Goal: Task Accomplishment & Management: Use online tool/utility

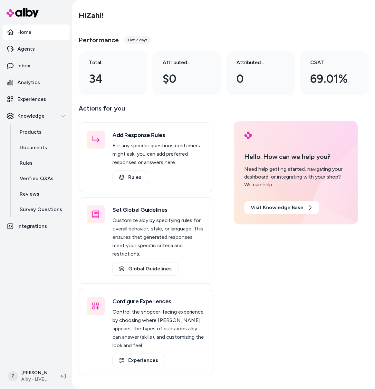
click at [57, 276] on nav "Home Agents Inbox Analytics Experiences Knowledge Products Documents Rules Veri…" at bounding box center [36, 192] width 67 height 337
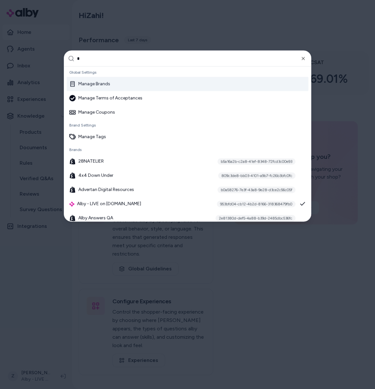
type input "**"
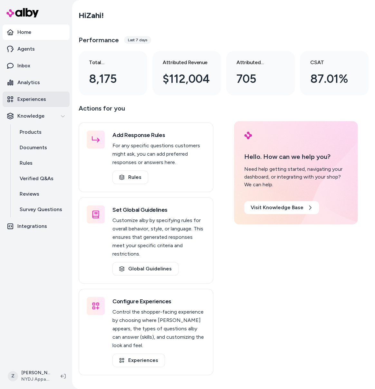
click at [46, 105] on link "Experiences" at bounding box center [36, 98] width 67 height 15
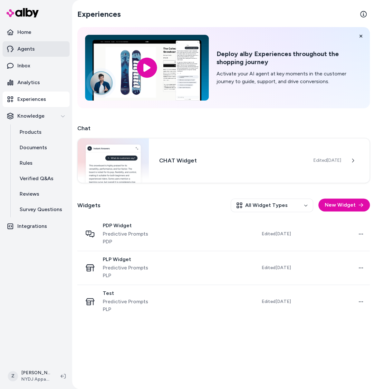
click at [43, 53] on link "Agents" at bounding box center [36, 48] width 67 height 15
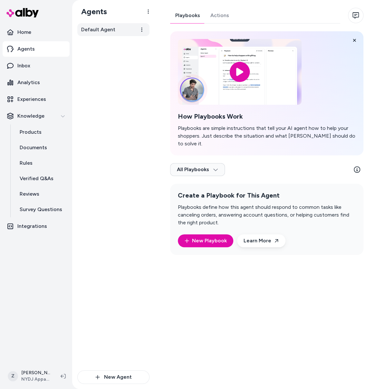
click at [123, 30] on link "Default Agent" at bounding box center [113, 29] width 72 height 13
click at [220, 17] on link "Actions" at bounding box center [219, 15] width 29 height 15
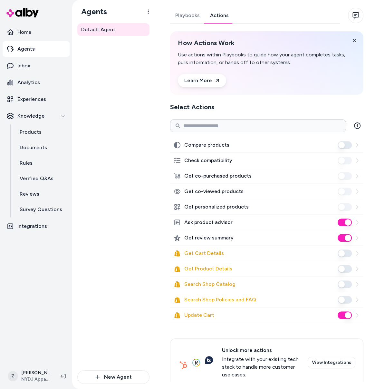
click at [347, 253] on button "Get Cart Details" at bounding box center [345, 253] width 14 height 8
click at [346, 269] on button "Get Product Details" at bounding box center [345, 269] width 14 height 8
click at [349, 284] on button "Search Shop Catalog" at bounding box center [345, 284] width 14 height 8
click at [342, 300] on button "Search Shop Policies and FAQ" at bounding box center [345, 300] width 14 height 8
click at [348, 300] on button "Search Shop Policies and FAQ" at bounding box center [345, 300] width 14 height 8
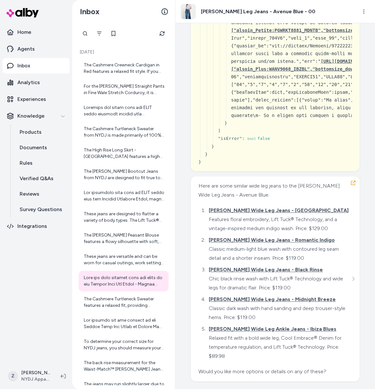
scroll to position [1701, 0]
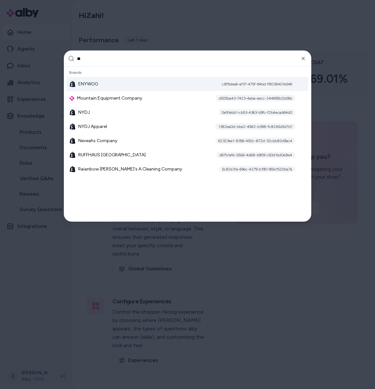
type input "***"
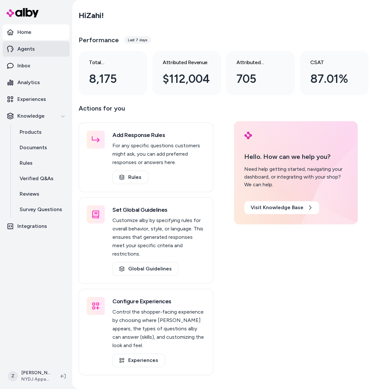
click at [47, 54] on link "Agents" at bounding box center [36, 48] width 67 height 15
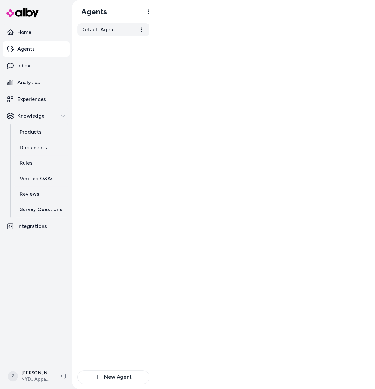
click at [98, 31] on span "Default Agent" at bounding box center [98, 30] width 34 height 8
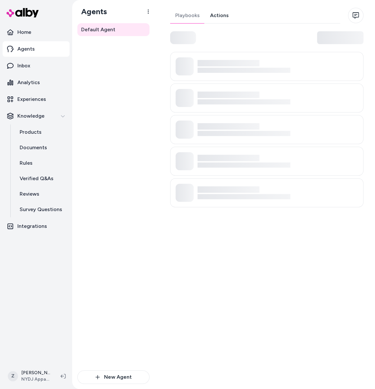
click at [218, 18] on link "Actions" at bounding box center [219, 15] width 29 height 15
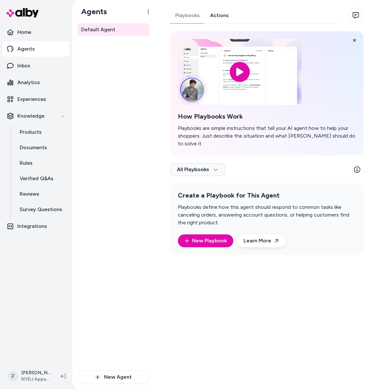
click at [225, 19] on link "Actions" at bounding box center [219, 15] width 29 height 15
click at [219, 16] on link "Actions" at bounding box center [219, 15] width 29 height 15
click at [222, 15] on link "Actions" at bounding box center [219, 15] width 29 height 15
click at [219, 16] on link "Actions" at bounding box center [219, 15] width 29 height 15
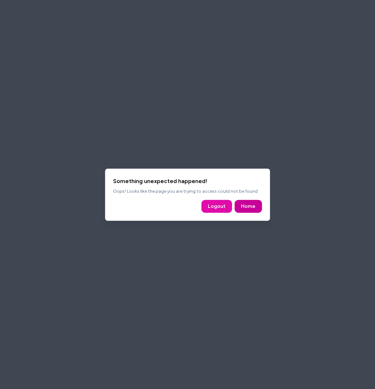
click at [245, 206] on link "Home" at bounding box center [248, 206] width 14 height 8
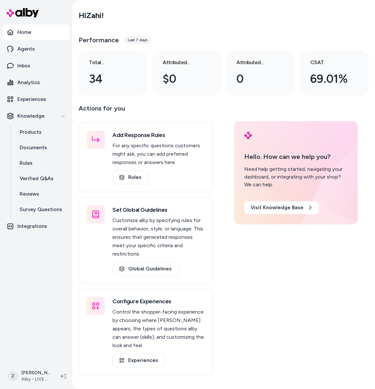
click at [27, 269] on nav "Home Agents Inbox Analytics Experiences Knowledge Products Documents Rules Veri…" at bounding box center [36, 192] width 67 height 337
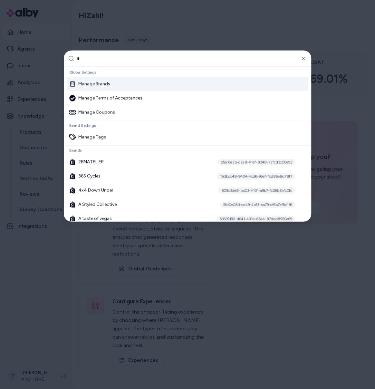
type input "**"
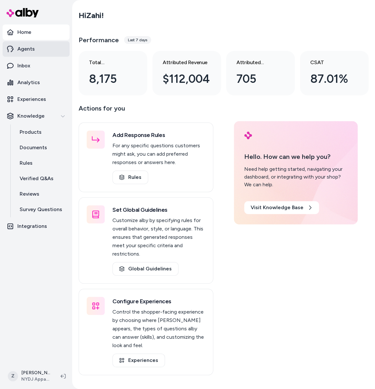
click at [41, 50] on link "Agents" at bounding box center [36, 48] width 67 height 15
click at [23, 48] on p "Agents" at bounding box center [25, 49] width 17 height 8
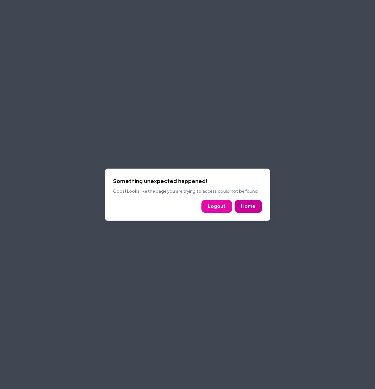
click at [243, 205] on link "Home" at bounding box center [248, 206] width 14 height 8
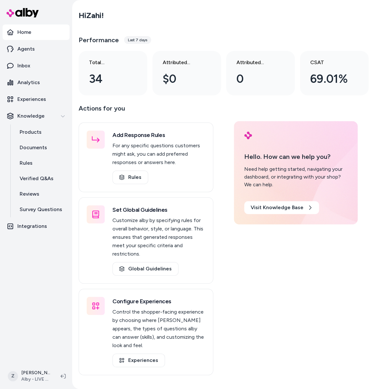
click at [298, 306] on div "Actions for you Add Response Rules For any specific questions customers might a…" at bounding box center [224, 239] width 290 height 272
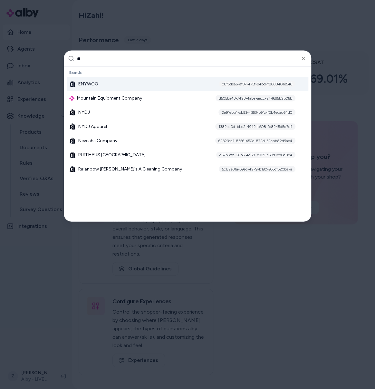
type input "***"
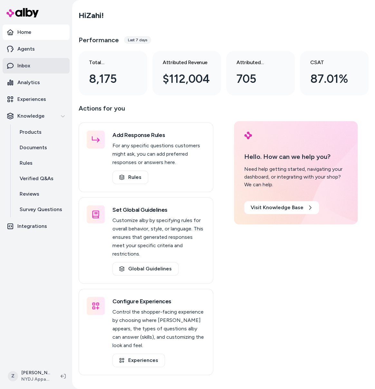
click at [38, 66] on link "Inbox" at bounding box center [36, 65] width 67 height 15
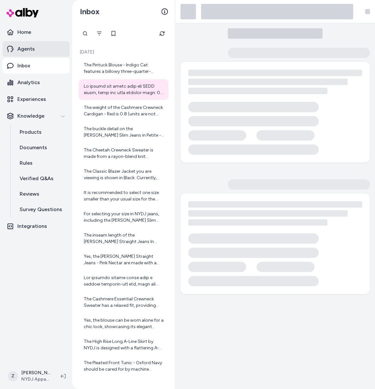
click at [30, 50] on p "Agents" at bounding box center [25, 49] width 17 height 8
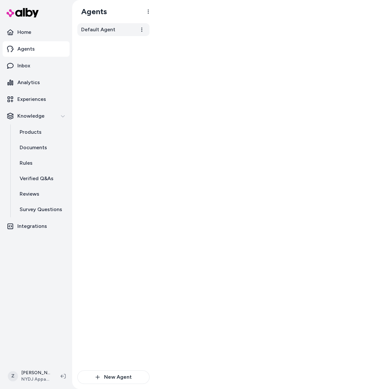
click at [94, 29] on span "Default Agent" at bounding box center [98, 30] width 34 height 8
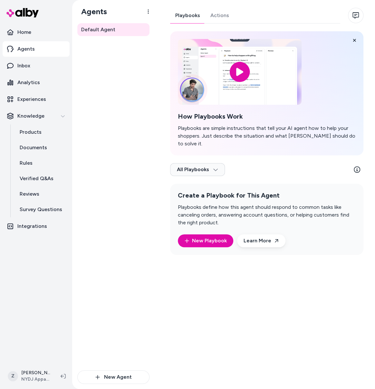
click at [222, 18] on link "Actions" at bounding box center [219, 15] width 29 height 15
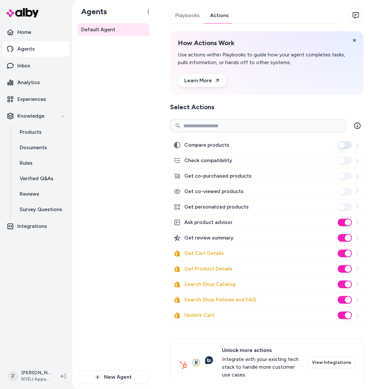
click at [373, 254] on div "Default Agent Playbooks Actions How Actions Work Use actions within Playbooks t…" at bounding box center [265, 194] width 220 height 389
click at [347, 254] on button "Get Cart Details" at bounding box center [345, 253] width 14 height 8
click at [348, 269] on button "Get Product Details" at bounding box center [345, 269] width 14 height 8
click at [346, 284] on button "Search Shop Catalog" at bounding box center [345, 284] width 14 height 8
click at [344, 300] on button "Search Shop Policies and FAQ" at bounding box center [345, 300] width 14 height 8
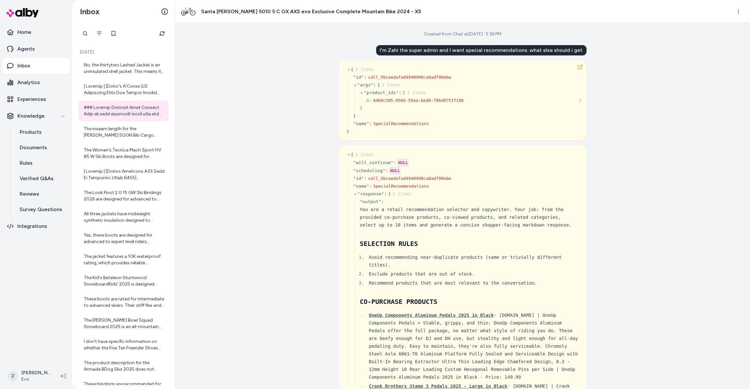
scroll to position [17001, 0]
